Goal: Information Seeking & Learning: Check status

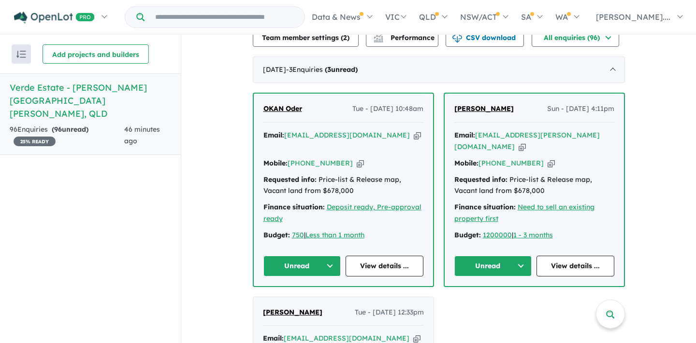
scroll to position [272, 0]
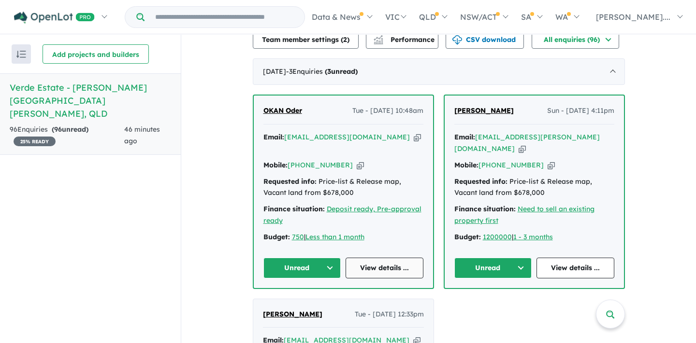
click at [394, 258] on link "View details ..." at bounding box center [384, 268] width 78 height 21
click at [559, 258] on link "View details ..." at bounding box center [575, 268] width 78 height 21
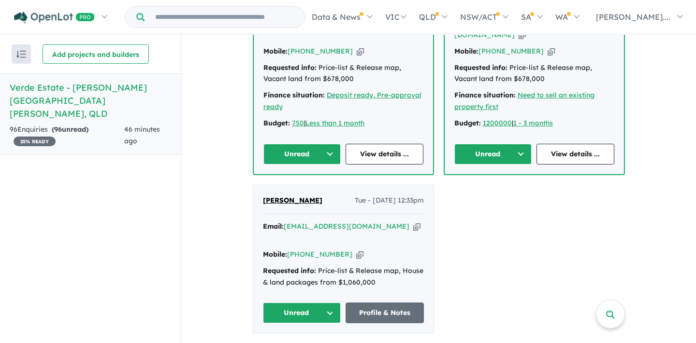
scroll to position [387, 0]
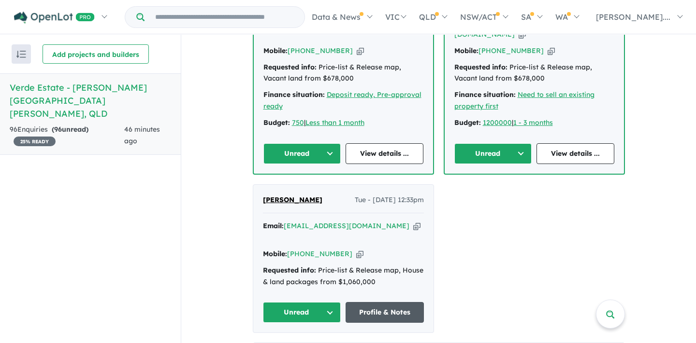
click at [386, 302] on link "Profile & Notes" at bounding box center [384, 312] width 78 height 21
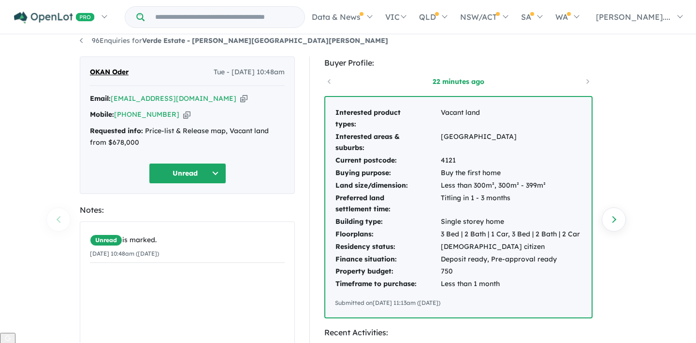
scroll to position [11, 0]
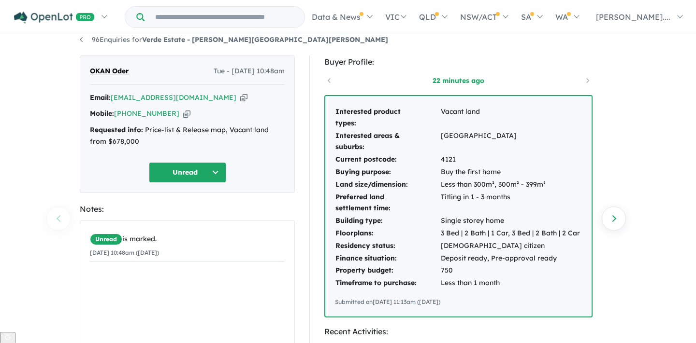
click at [465, 269] on td "750" at bounding box center [510, 271] width 140 height 13
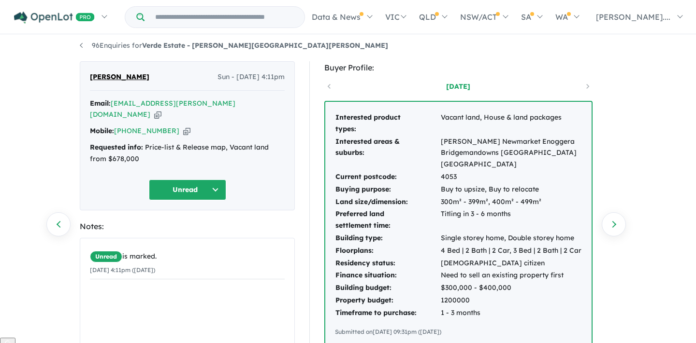
scroll to position [8, 0]
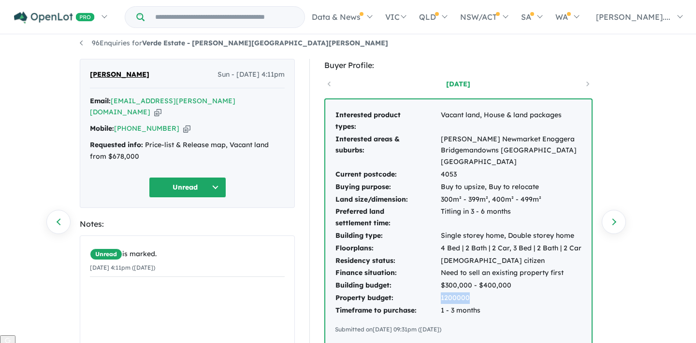
drag, startPoint x: 499, startPoint y: 287, endPoint x: 429, endPoint y: 285, distance: 69.6
click at [429, 292] on tr "Property budget: 1200000" at bounding box center [458, 298] width 247 height 13
click at [488, 292] on td "1200000" at bounding box center [511, 298] width 142 height 13
drag, startPoint x: 488, startPoint y: 287, endPoint x: 444, endPoint y: 283, distance: 44.2
click at [444, 292] on td "1200000" at bounding box center [511, 298] width 142 height 13
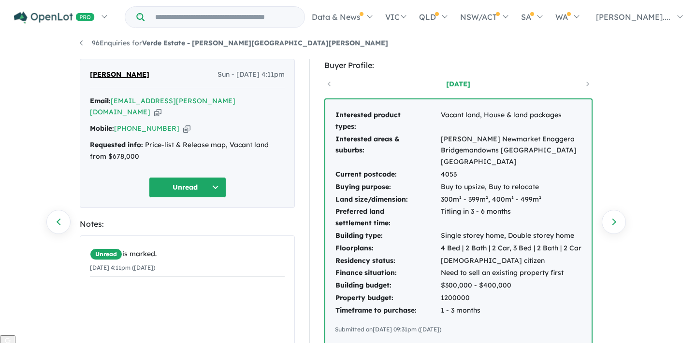
click at [486, 280] on td "$300,000 - $400,000" at bounding box center [511, 286] width 142 height 13
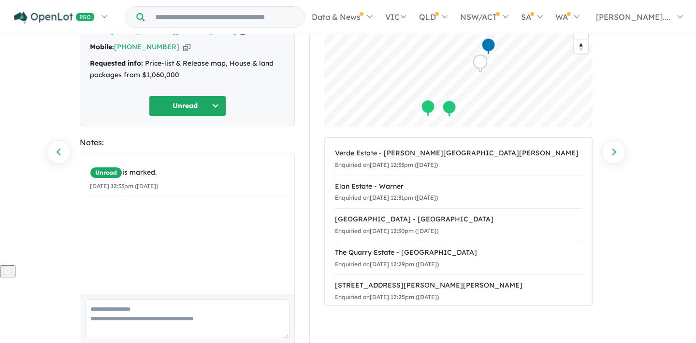
scroll to position [99, 0]
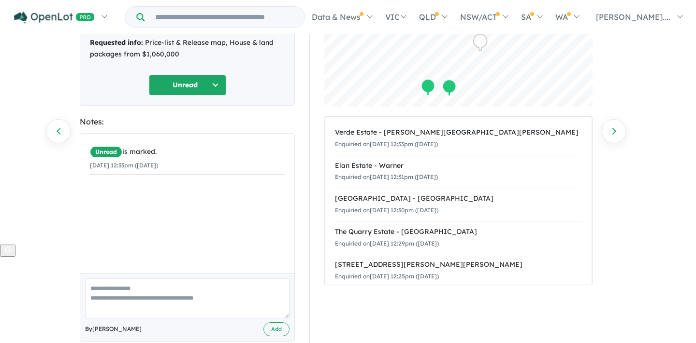
click at [137, 192] on div "Unread is marked. 02/09/2025 12:33pm (Tuesday)" at bounding box center [187, 204] width 214 height 140
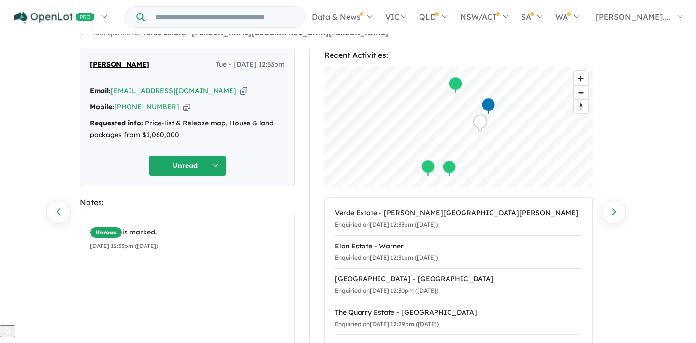
scroll to position [0, 0]
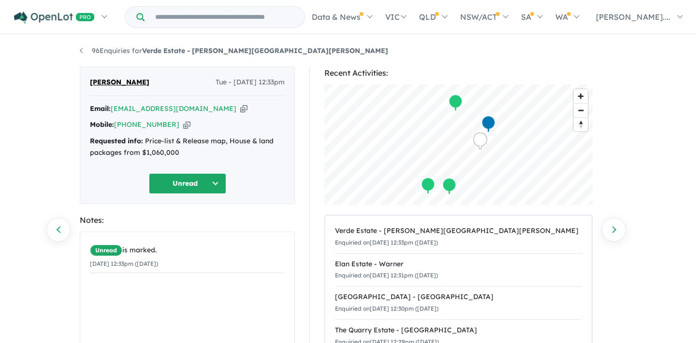
click at [196, 183] on button "Unread" at bounding box center [187, 183] width 77 height 21
click at [38, 196] on div "96 Enquiries for Verde Estate - Bridgeman Downs Previous enquiry Next enquiry J…" at bounding box center [348, 190] width 696 height 309
